Goal: Use online tool/utility: Utilize a website feature to perform a specific function

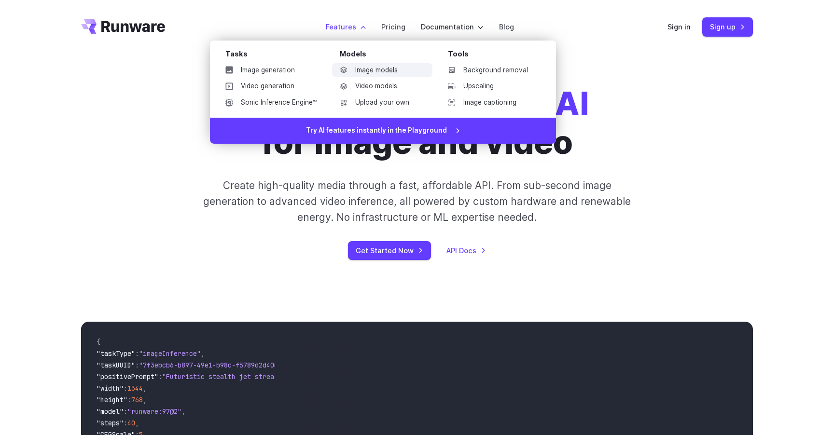
click at [369, 74] on link "Image models" at bounding box center [382, 70] width 100 height 14
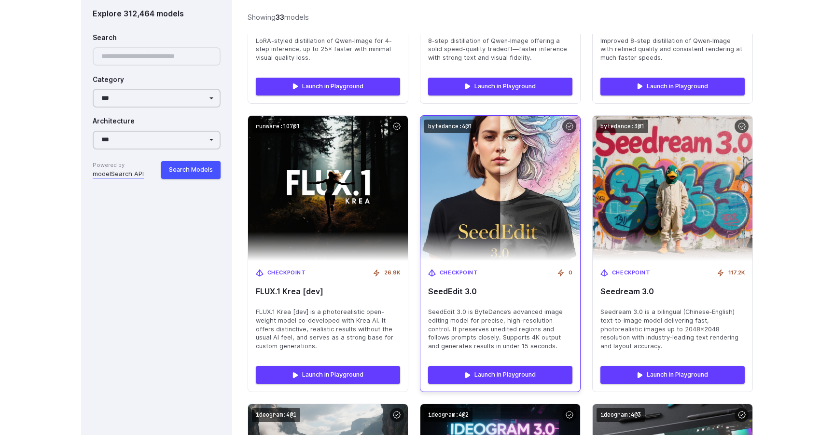
scroll to position [1111, 0]
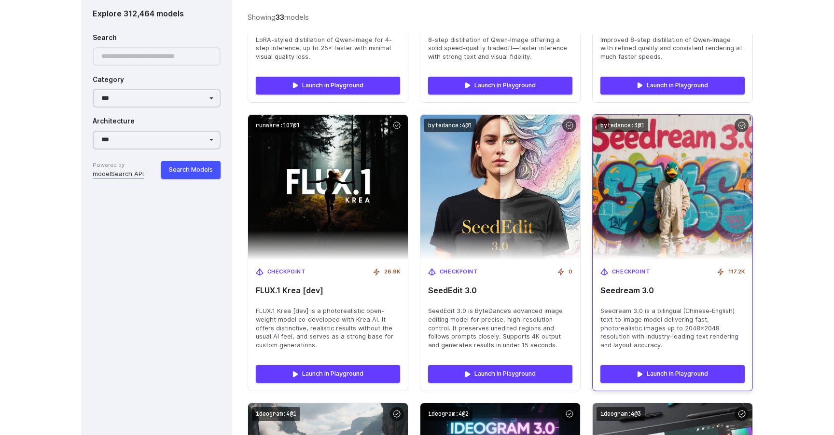
click at [649, 191] on img at bounding box center [672, 188] width 176 height 160
click at [656, 365] on link "Launch in Playground" at bounding box center [672, 373] width 144 height 17
click at [680, 365] on link "Launch in Playground" at bounding box center [672, 373] width 144 height 17
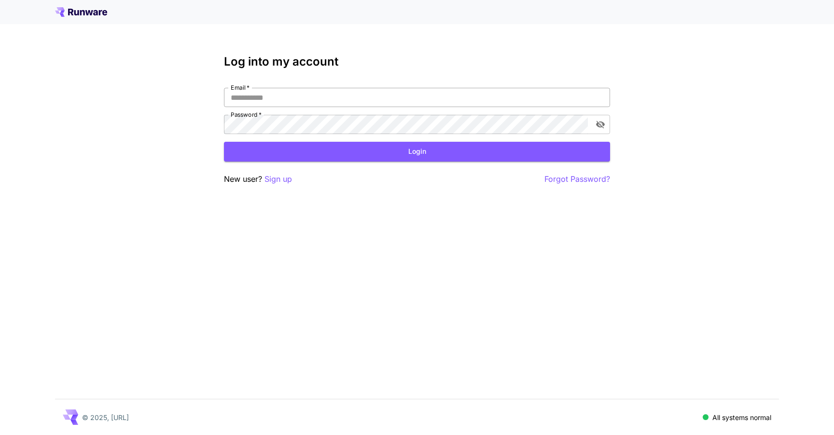
click at [345, 102] on input "Email   *" at bounding box center [417, 97] width 386 height 19
type input "**********"
click at [326, 161] on button "Login" at bounding box center [417, 152] width 386 height 20
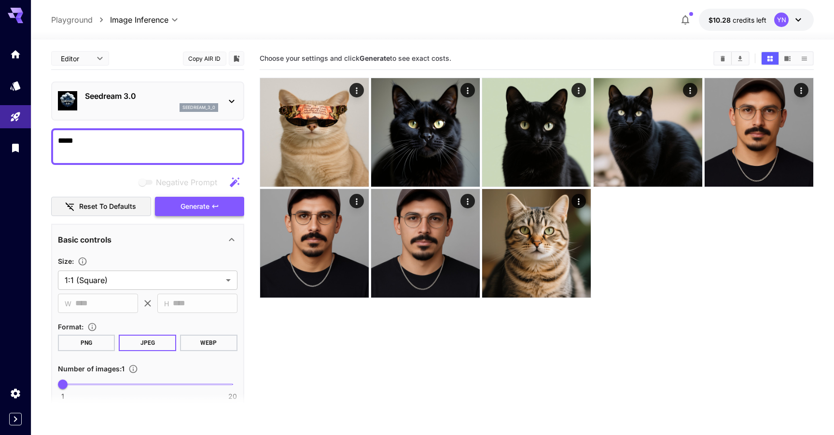
type textarea "*****"
click at [200, 210] on span "Generate" at bounding box center [194, 207] width 29 height 12
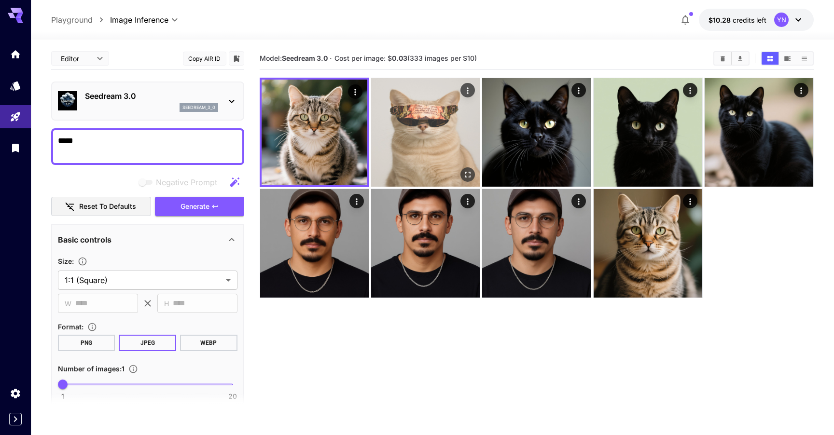
click at [421, 117] on img at bounding box center [425, 132] width 109 height 109
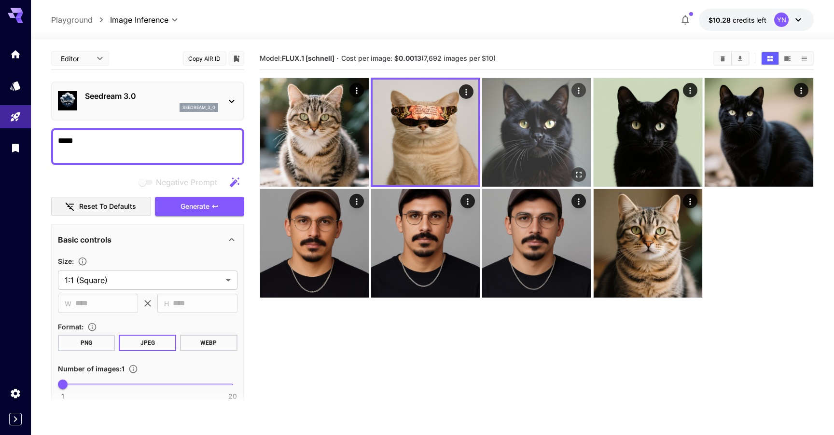
click at [515, 117] on img at bounding box center [536, 132] width 109 height 109
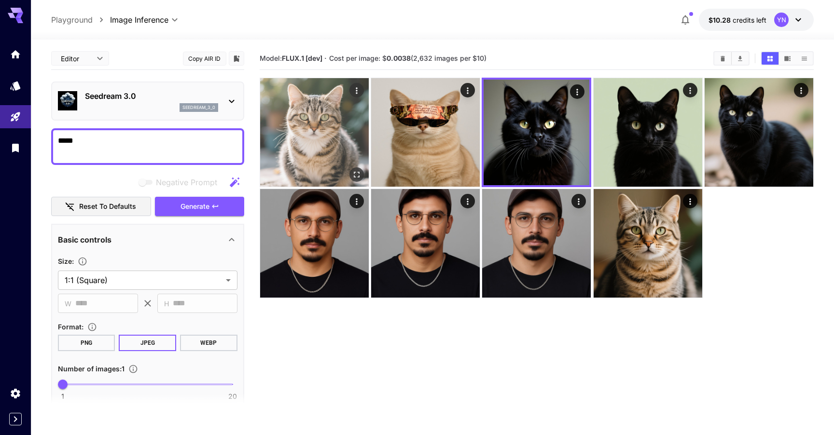
click at [324, 134] on img at bounding box center [314, 132] width 109 height 109
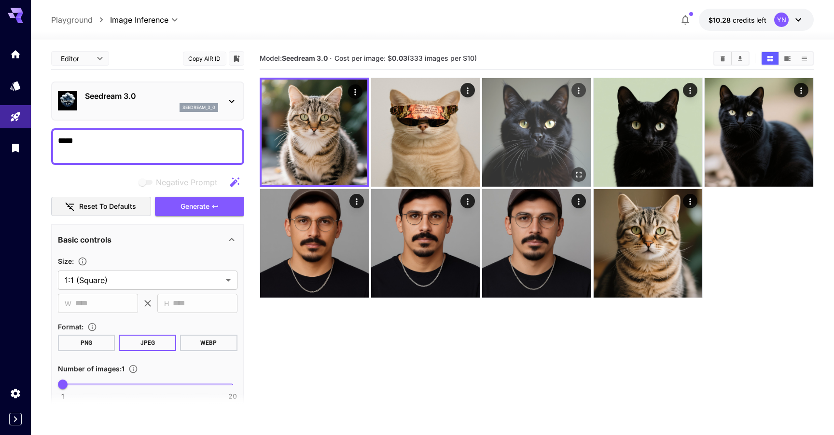
click at [494, 124] on img at bounding box center [536, 132] width 109 height 109
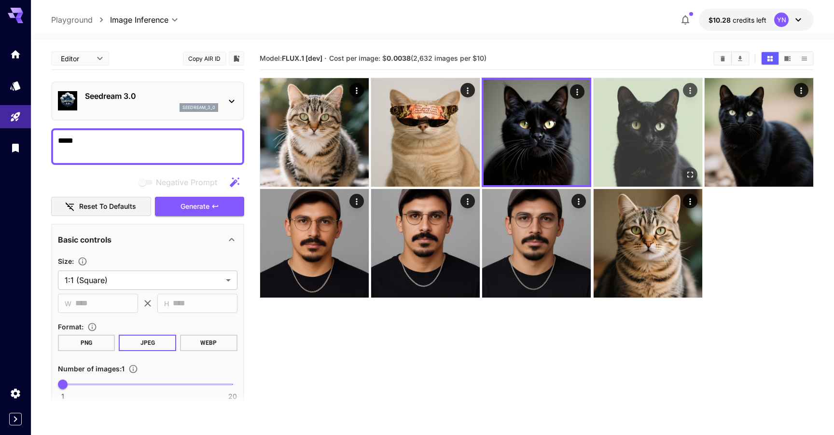
click at [624, 133] on img at bounding box center [647, 132] width 109 height 109
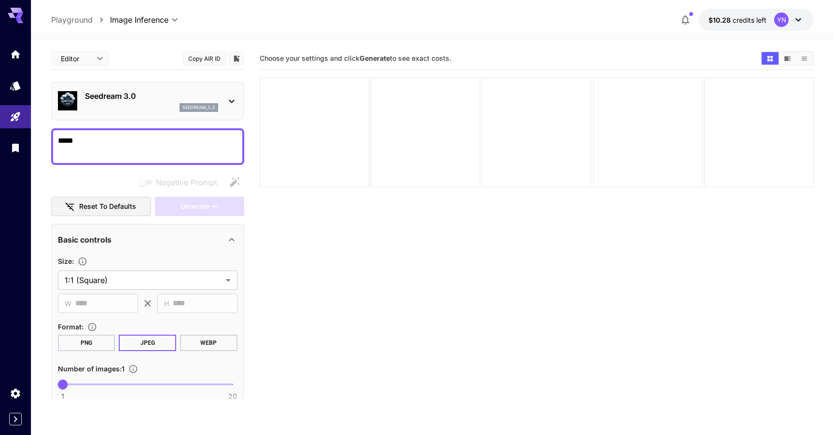
click at [117, 139] on textarea "*****" at bounding box center [147, 146] width 179 height 23
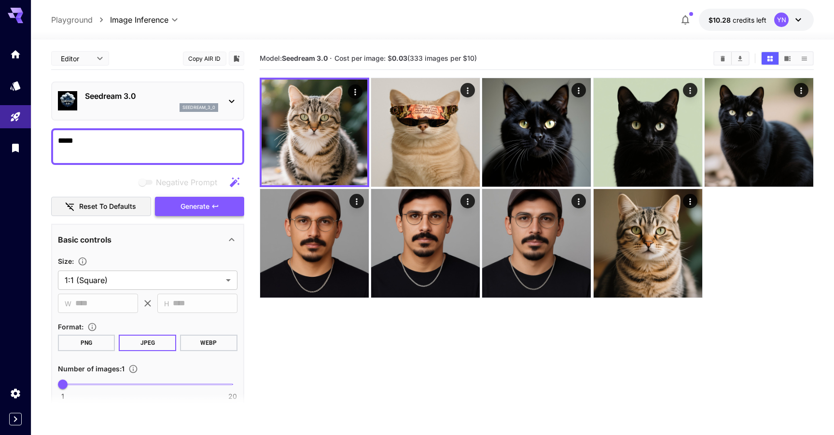
type textarea "*****"
click at [209, 212] on span "Generate" at bounding box center [194, 207] width 29 height 12
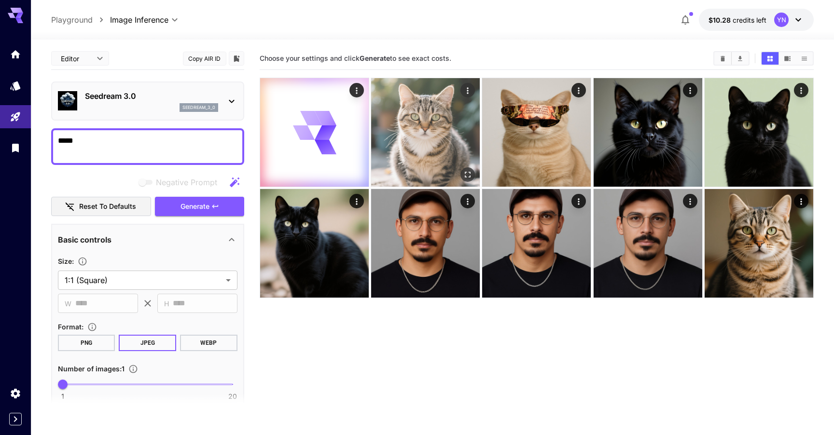
click at [432, 120] on img at bounding box center [425, 132] width 109 height 109
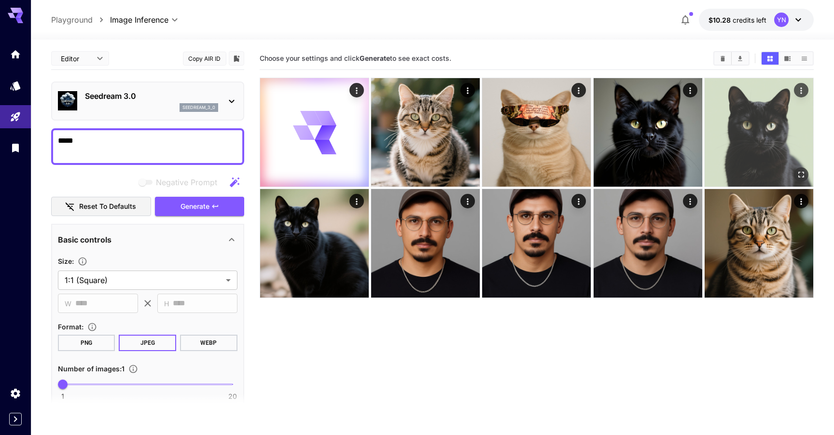
click at [731, 127] on img at bounding box center [758, 132] width 109 height 109
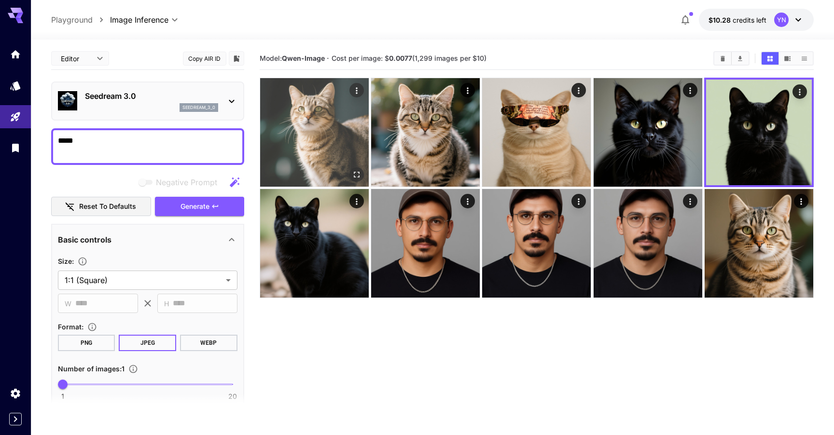
click at [315, 144] on img at bounding box center [314, 132] width 109 height 109
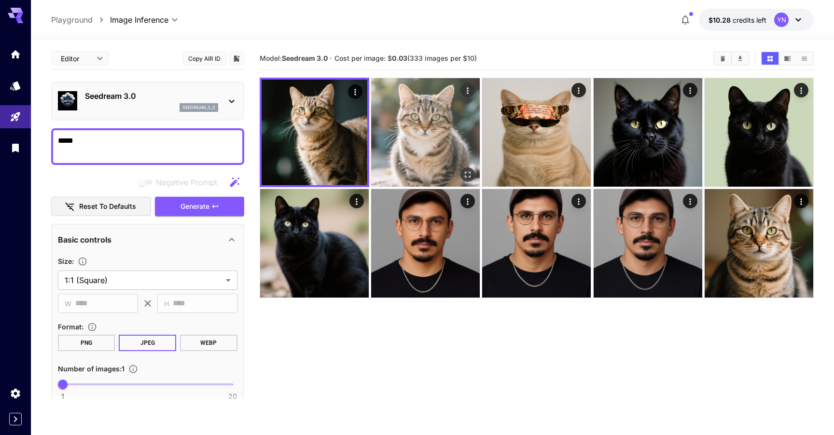
click at [406, 133] on img at bounding box center [425, 132] width 109 height 109
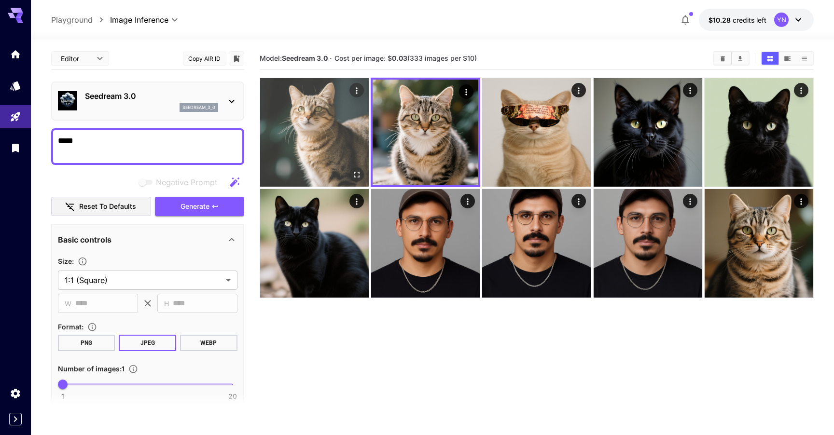
click at [346, 136] on img at bounding box center [314, 132] width 109 height 109
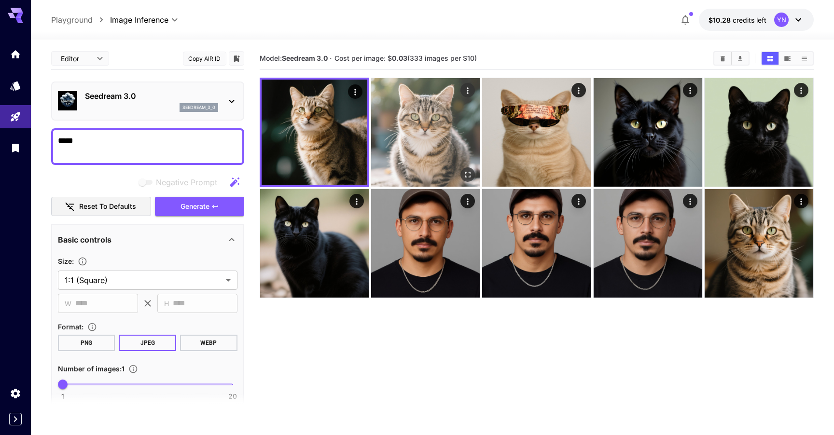
click at [423, 136] on img at bounding box center [425, 132] width 109 height 109
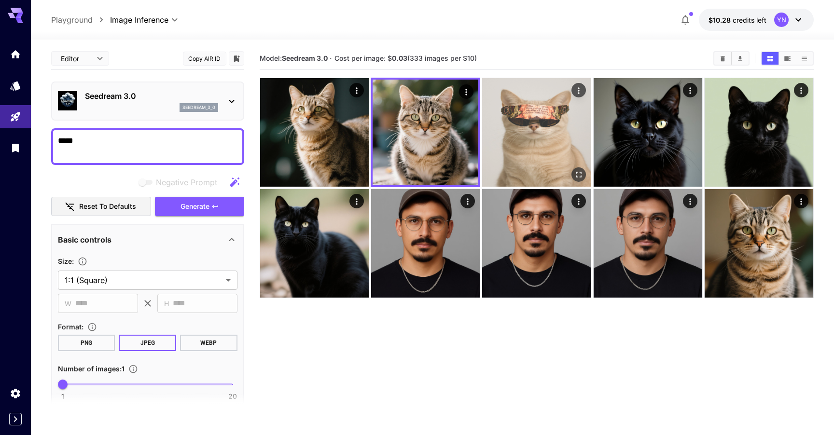
click at [561, 136] on img at bounding box center [536, 132] width 109 height 109
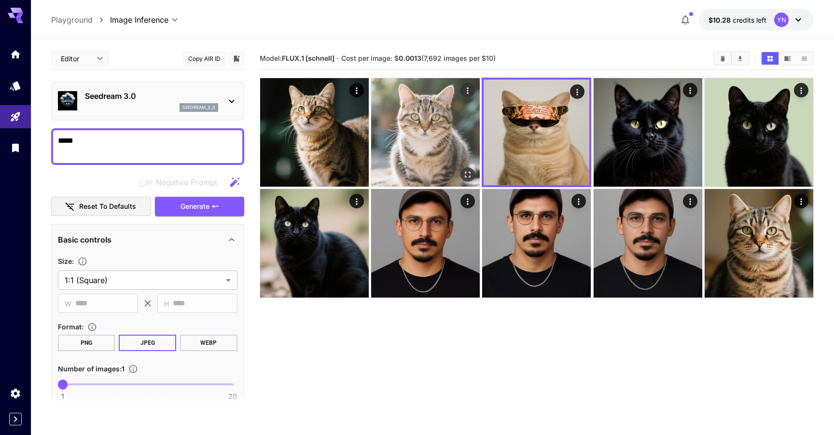
click at [429, 135] on img at bounding box center [425, 132] width 109 height 109
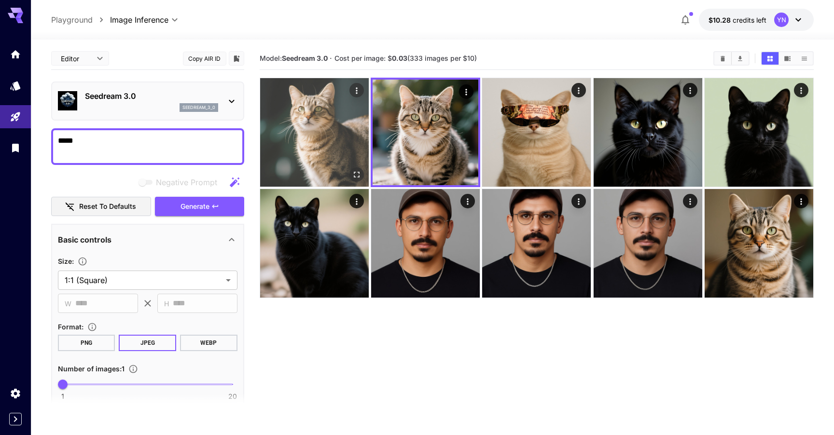
click at [342, 154] on img at bounding box center [314, 132] width 109 height 109
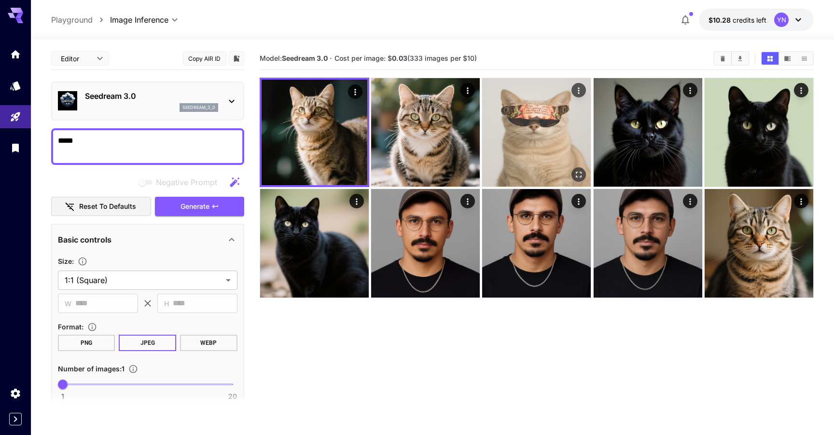
click at [523, 139] on img at bounding box center [536, 132] width 109 height 109
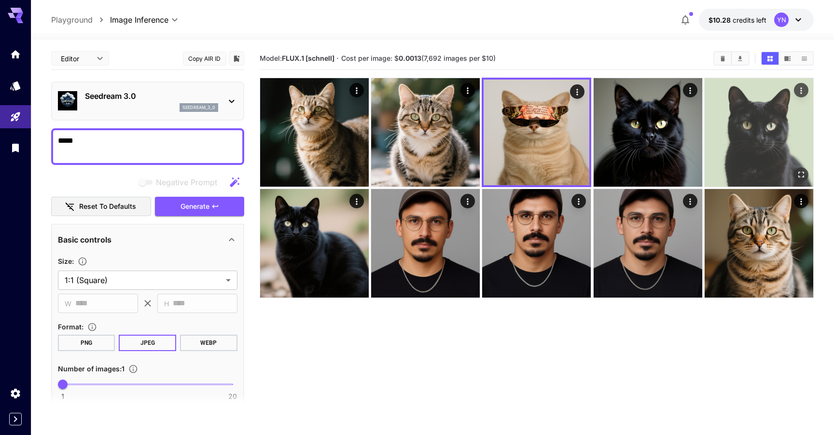
click at [754, 119] on img at bounding box center [758, 132] width 109 height 109
